Goal: Information Seeking & Learning: Learn about a topic

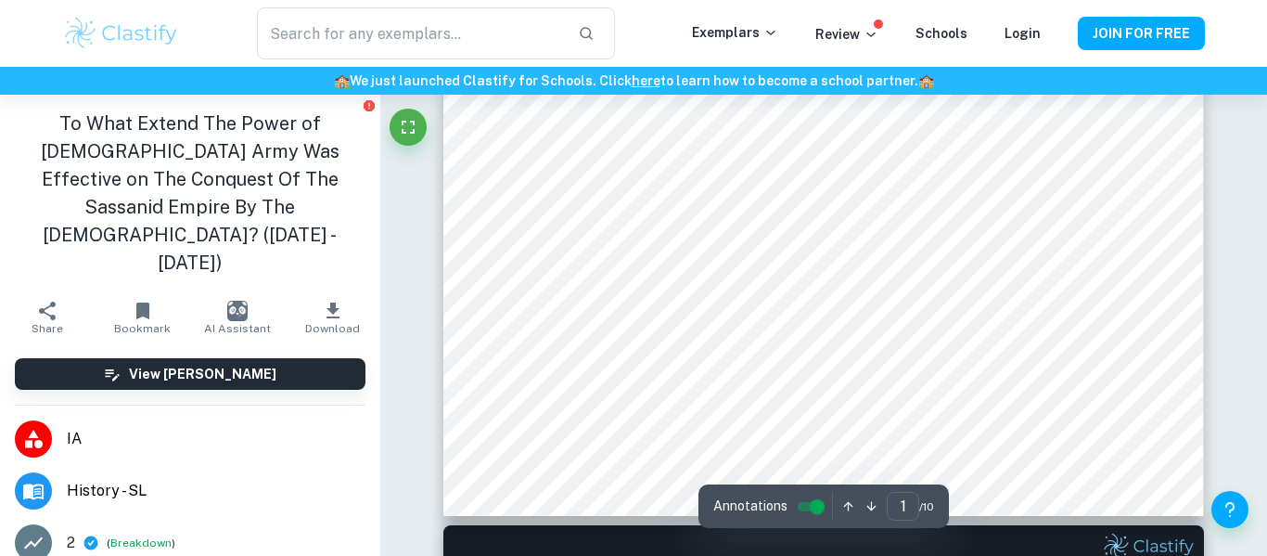
type input "2"
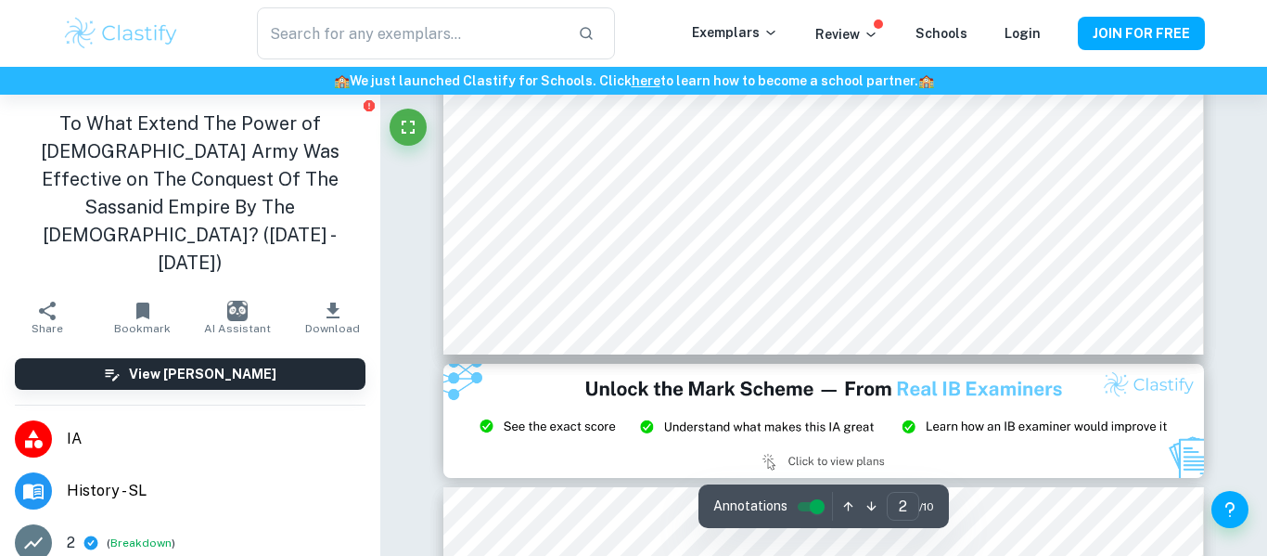
scroll to position [1867, 0]
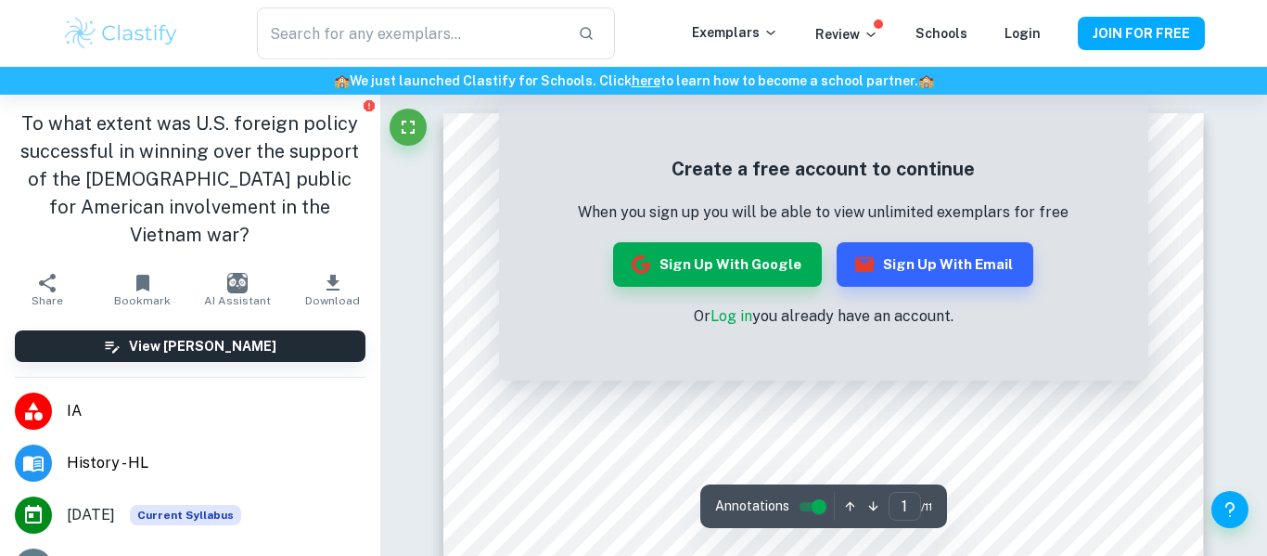
click at [1079, 354] on div "Create a free account to continue When you sign up you will be able to view unl…" at bounding box center [824, 241] width 650 height 278
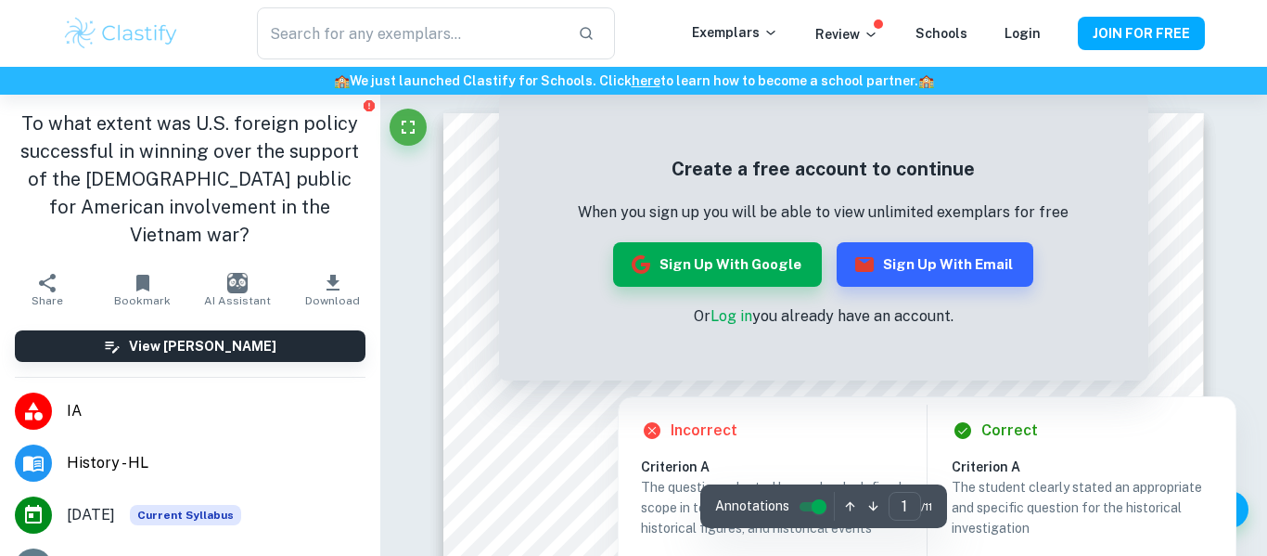
click at [1190, 438] on div "Correct" at bounding box center [1090, 430] width 277 height 22
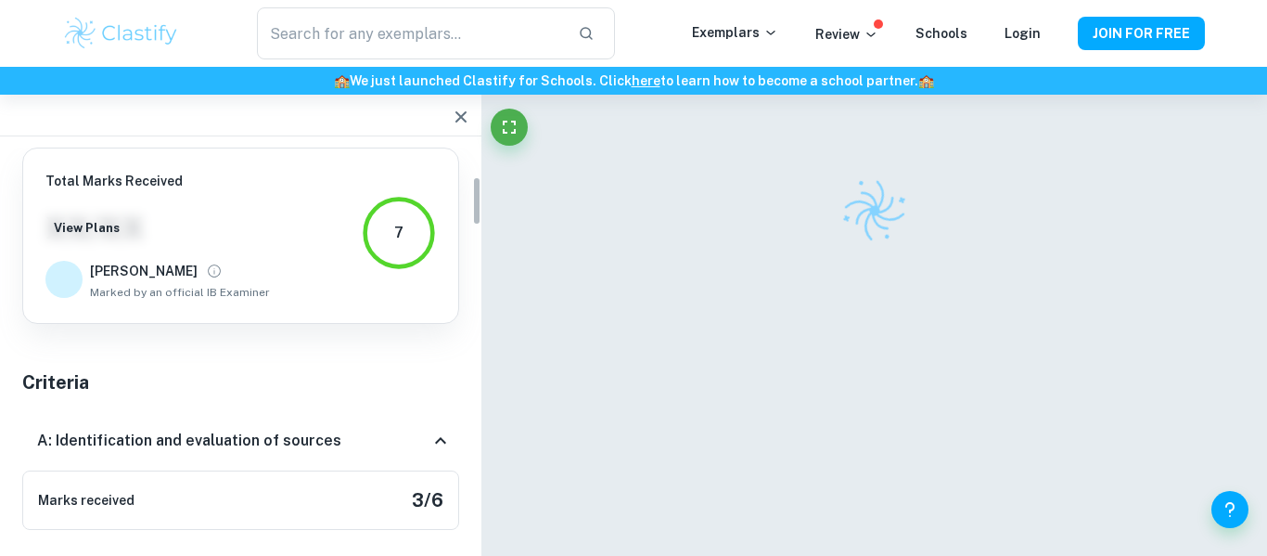
scroll to position [238, 0]
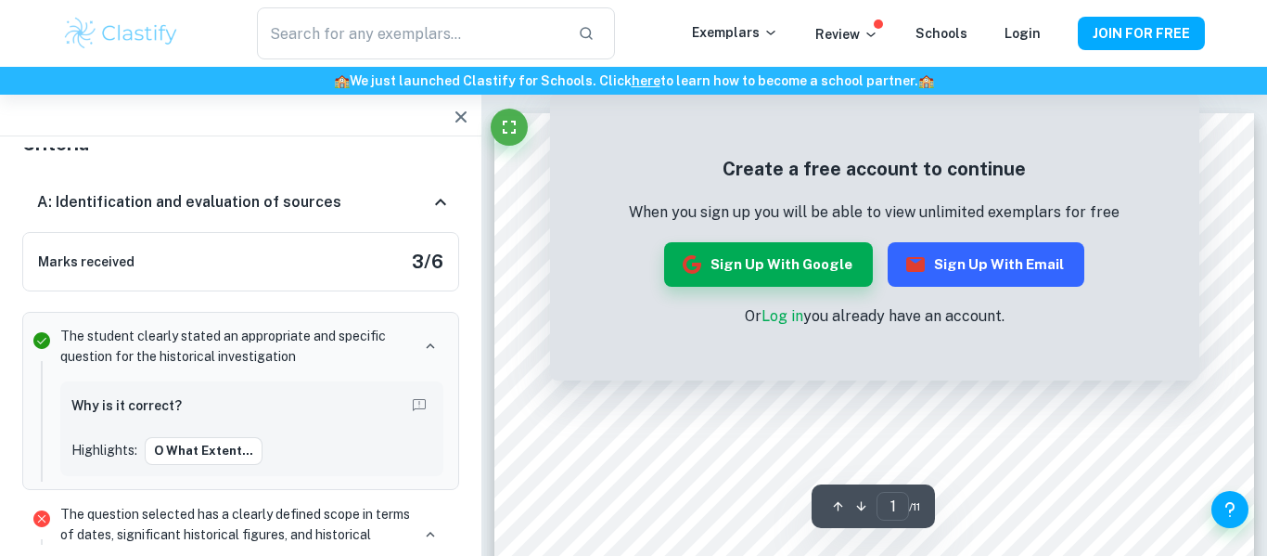
click at [1042, 264] on button "Sign up with Email" at bounding box center [986, 264] width 197 height 45
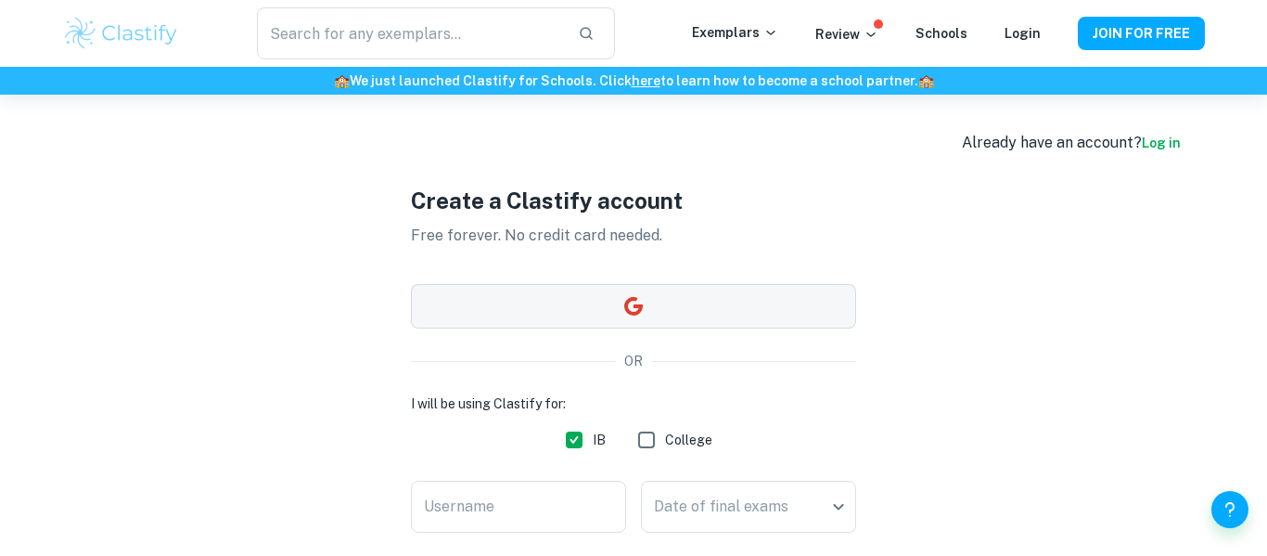
click at [705, 311] on button "button" at bounding box center [633, 306] width 445 height 45
